Goal: Find specific page/section: Locate a particular part of the current website

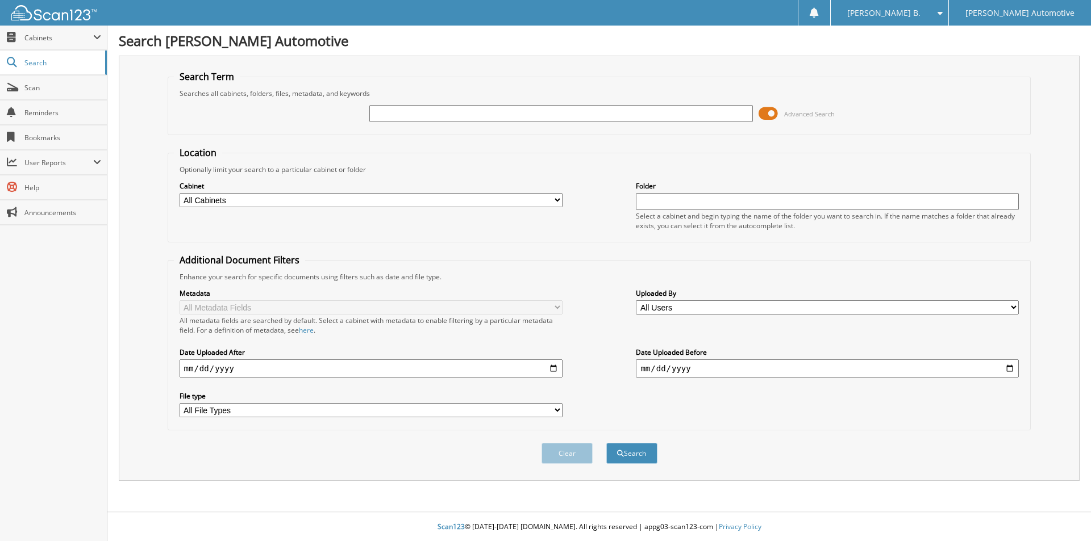
click at [616, 117] on input "text" at bounding box center [560, 113] width 383 height 17
type input "903237"
click at [606, 443] on button "Search" at bounding box center [631, 453] width 51 height 21
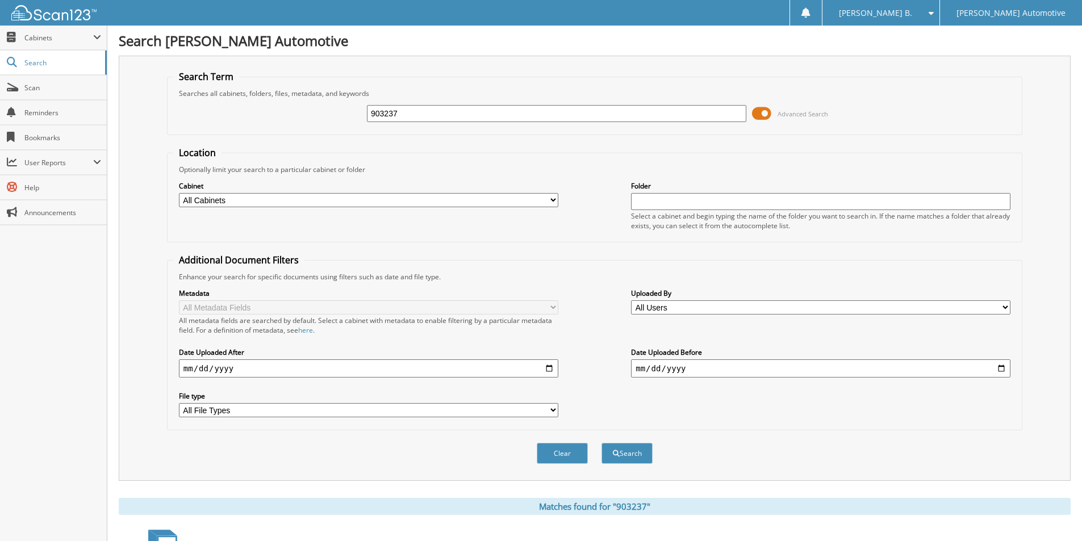
click at [607, 107] on input "903237" at bounding box center [556, 113] width 379 height 17
type input "903273"
click at [602, 443] on button "Search" at bounding box center [627, 453] width 51 height 21
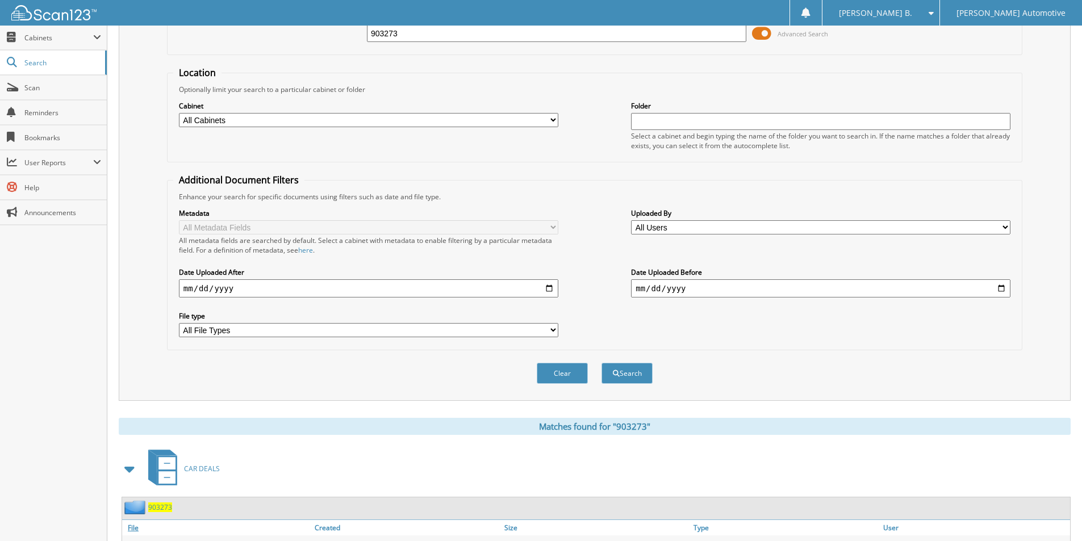
scroll to position [227, 0]
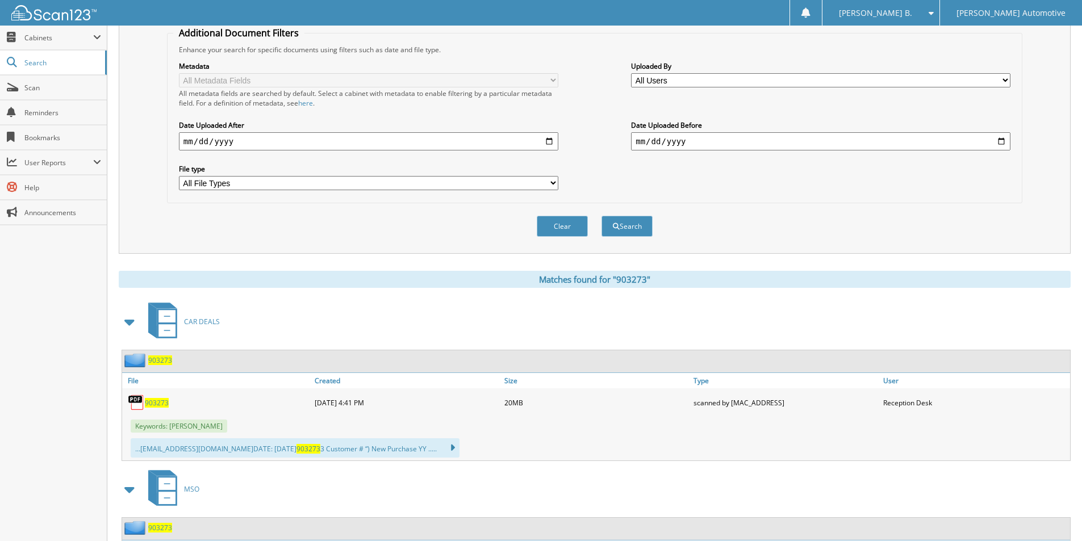
click at [160, 363] on span "903273" at bounding box center [160, 361] width 24 height 10
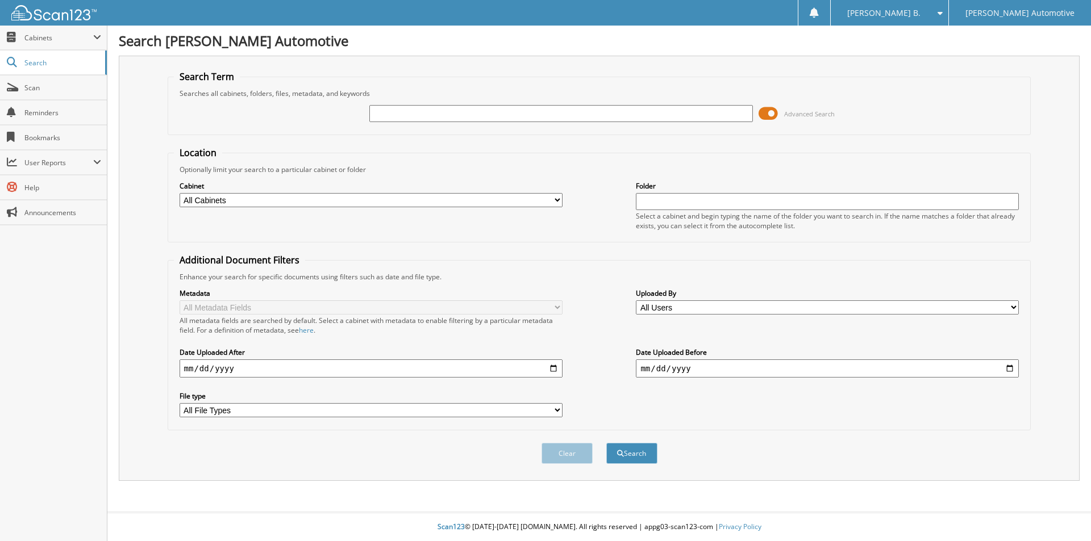
click at [479, 122] on input "text" at bounding box center [560, 113] width 383 height 17
type input "903273"
click at [606, 443] on button "Search" at bounding box center [631, 453] width 51 height 21
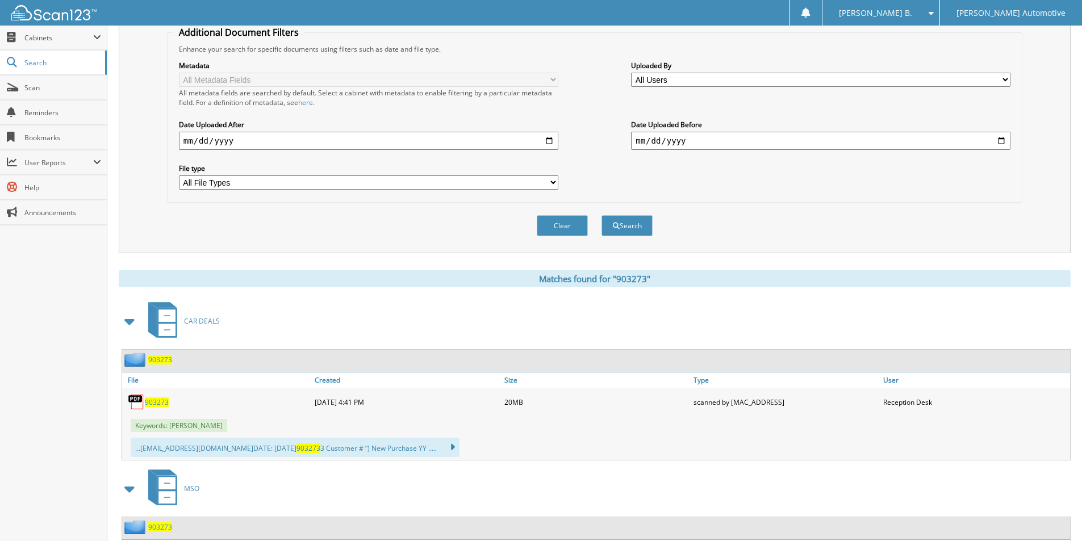
scroll to position [306, 0]
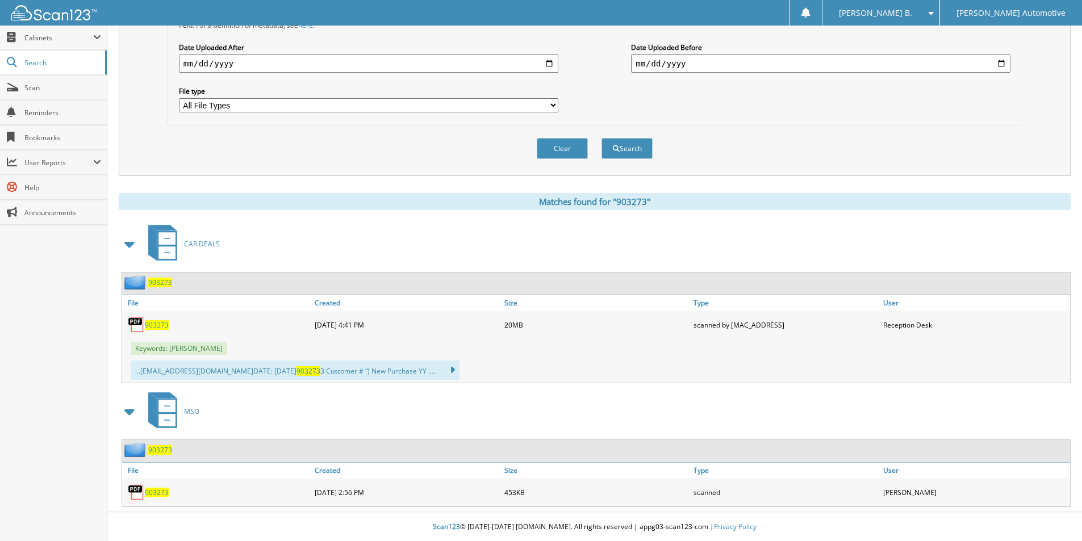
click at [147, 498] on div "903273" at bounding box center [217, 492] width 190 height 23
click at [157, 492] on span "903273" at bounding box center [157, 493] width 24 height 10
